Goal: Task Accomplishment & Management: Complete application form

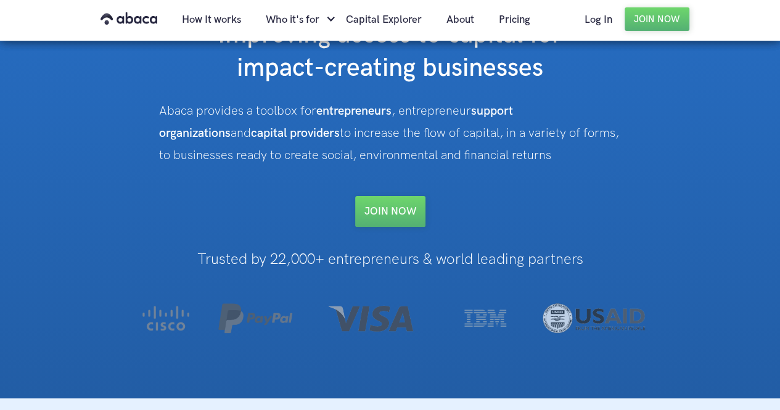
scroll to position [69, 0]
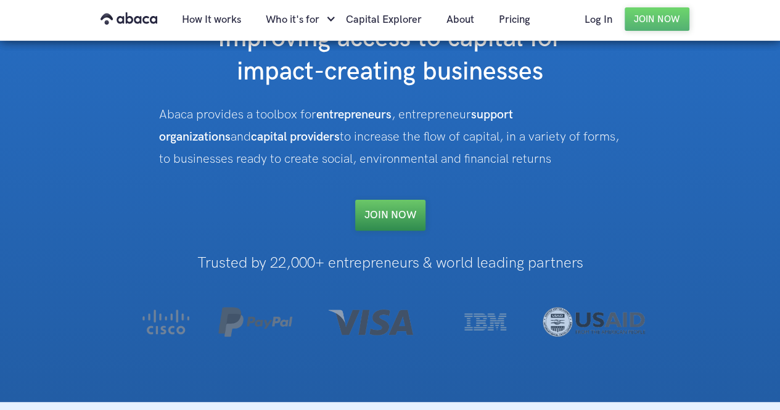
click at [366, 213] on link "Join NOW" at bounding box center [390, 215] width 70 height 31
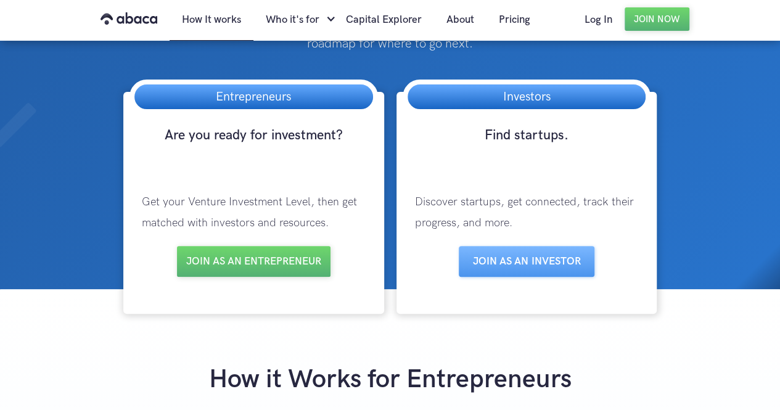
scroll to position [92, 0]
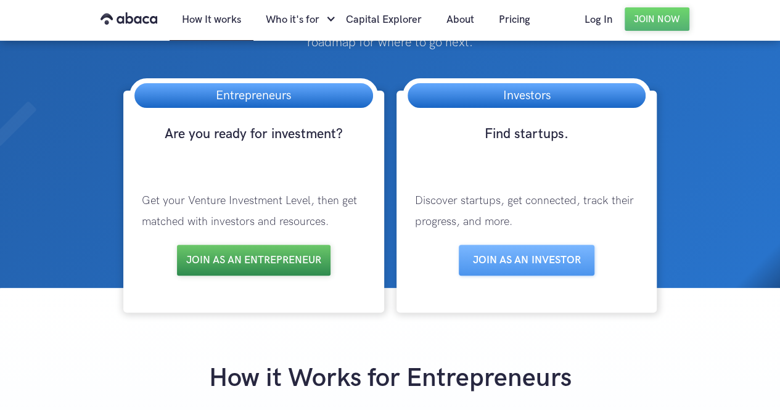
click at [279, 260] on link "Join as an entrepreneur" at bounding box center [254, 260] width 154 height 31
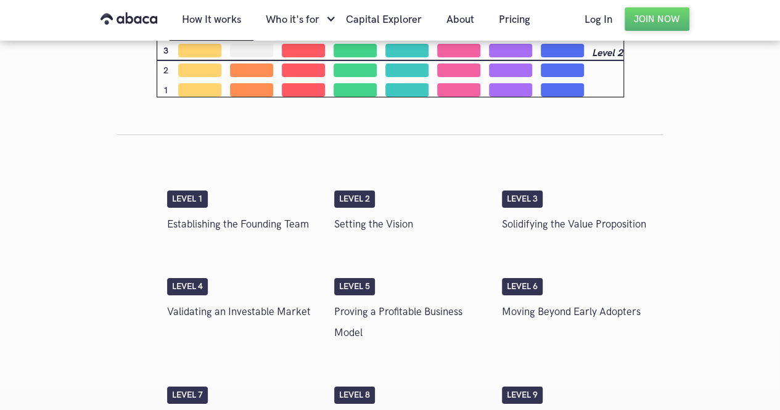
scroll to position [2043, 0]
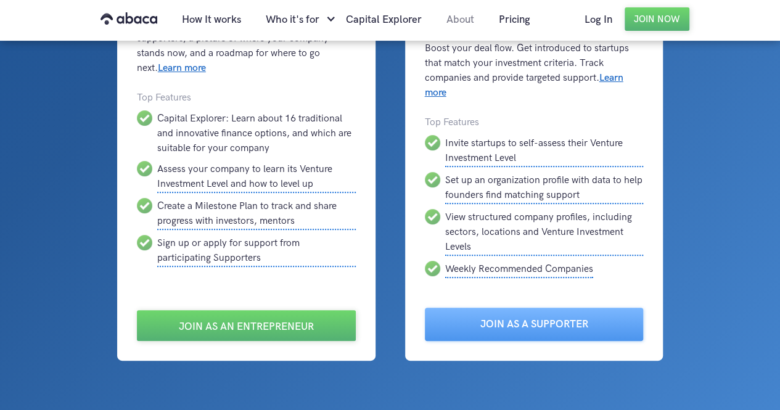
scroll to position [143, 0]
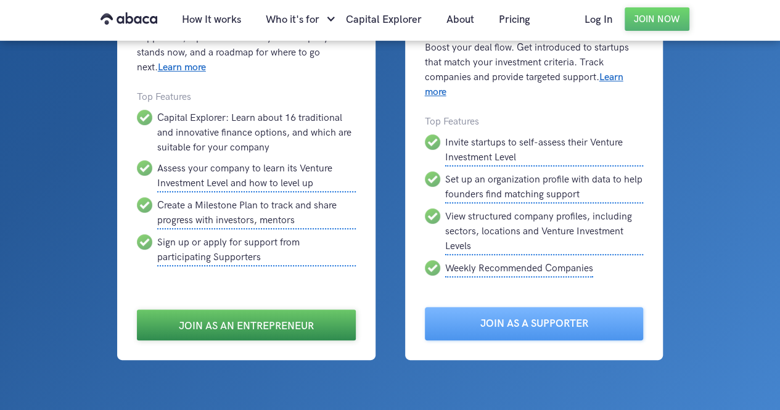
click at [297, 329] on link "Join as an Entrepreneur" at bounding box center [246, 325] width 219 height 31
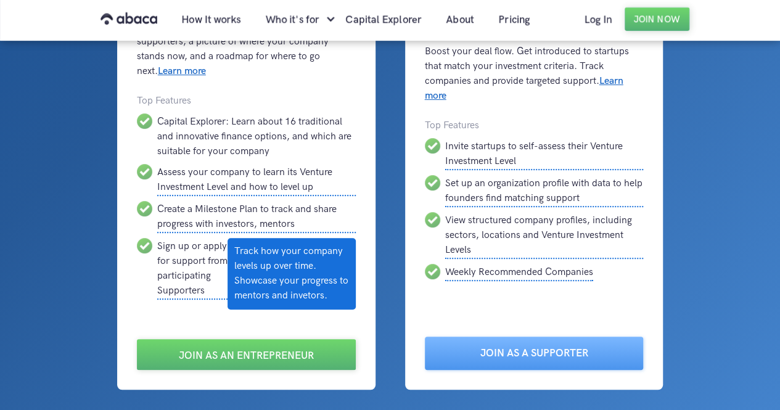
scroll to position [146, 0]
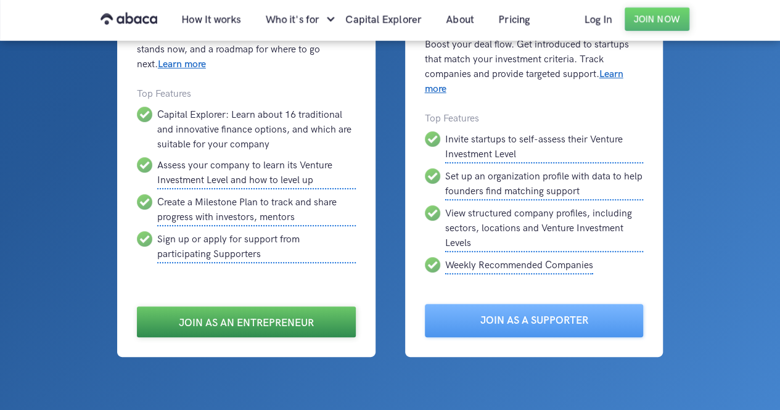
click at [204, 323] on link "Join as an Entrepreneur" at bounding box center [246, 322] width 219 height 31
